Goal: Check status: Check status

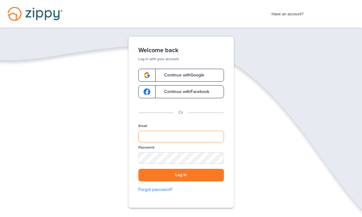
click at [171, 138] on input "Email" at bounding box center [180, 137] width 85 height 12
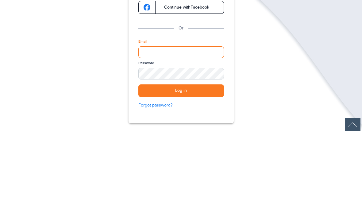
type input "**********"
click at [181, 169] on button "Log in" at bounding box center [180, 175] width 85 height 13
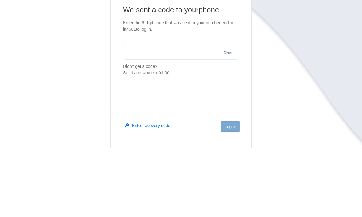
scroll to position [69, 0]
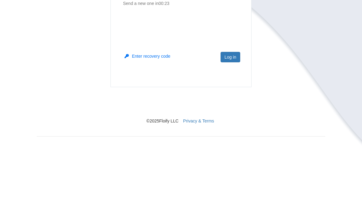
type input "******"
click at [302, 66] on section "We sent a code to your phone Enter the 6-digit code that was sent to your numbe…" at bounding box center [181, 87] width 288 height 211
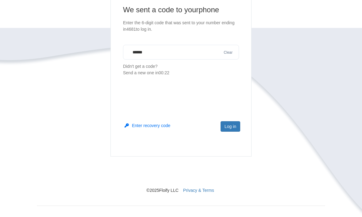
click at [228, 127] on button "Log in" at bounding box center [230, 126] width 20 height 10
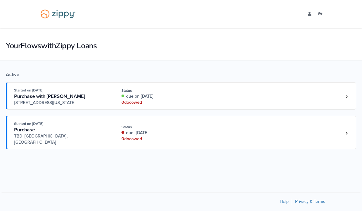
click at [197, 104] on div "0 doc owed" at bounding box center [162, 102] width 82 height 6
click at [344, 101] on link "Loan number 4219214" at bounding box center [345, 96] width 9 height 9
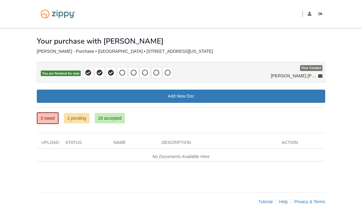
click at [77, 118] on link "2 pending" at bounding box center [77, 118] width 26 height 10
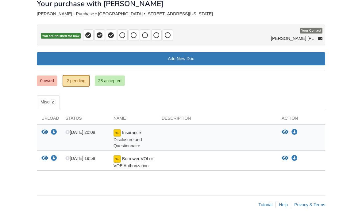
scroll to position [38, 0]
